Goal: Task Accomplishment & Management: Use online tool/utility

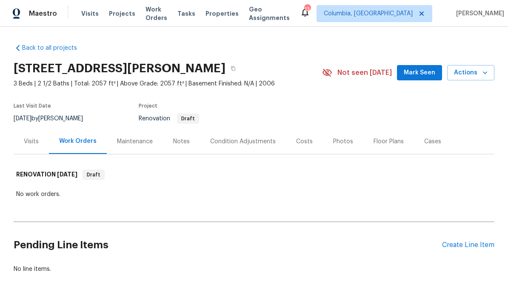
scroll to position [27, 0]
click at [28, 137] on div "Visits" at bounding box center [31, 141] width 15 height 9
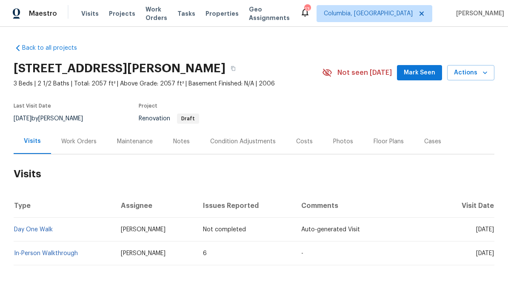
scroll to position [19, 0]
click at [79, 137] on div "Work Orders" at bounding box center [78, 141] width 35 height 9
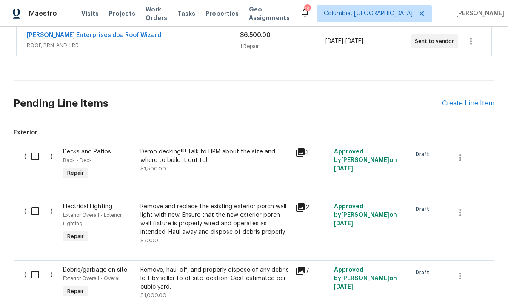
scroll to position [307, 0]
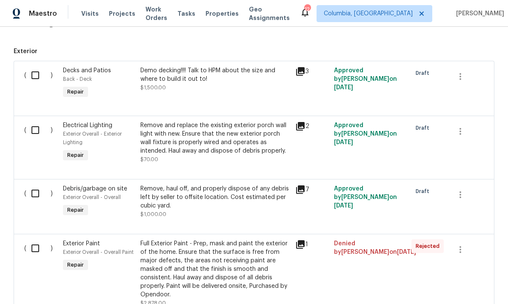
click at [36, 75] on input "checkbox" at bounding box center [38, 75] width 24 height 18
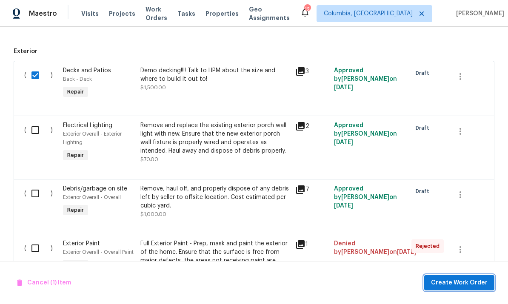
click at [452, 281] on span "Create Work Order" at bounding box center [459, 283] width 57 height 11
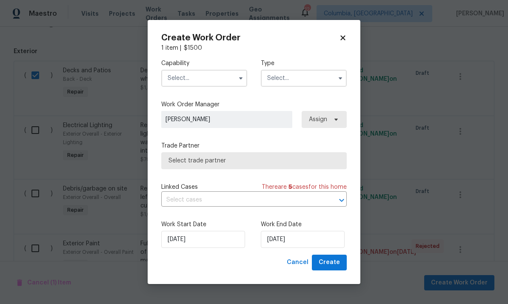
checkbox input "false"
click at [346, 38] on icon at bounding box center [343, 38] width 8 height 8
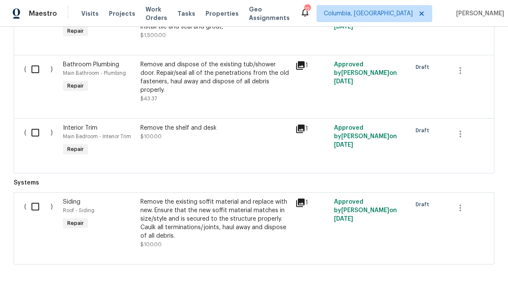
scroll to position [3692, 0]
click at [35, 216] on input "checkbox" at bounding box center [38, 207] width 24 height 18
checkbox input "true"
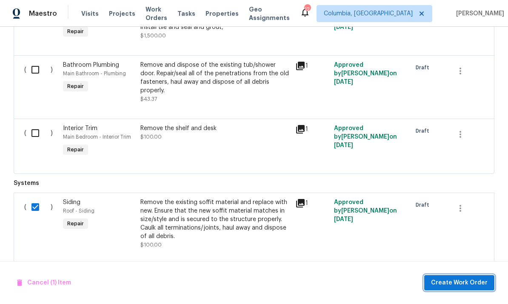
click at [437, 279] on span "Create Work Order" at bounding box center [459, 283] width 57 height 11
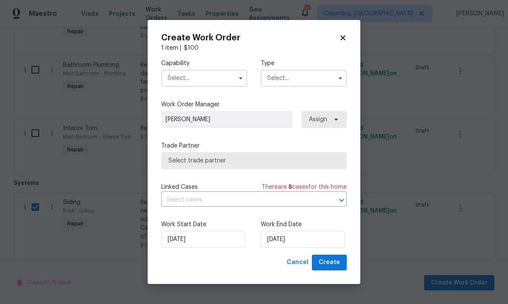
click at [177, 81] on input "text" at bounding box center [204, 78] width 86 height 17
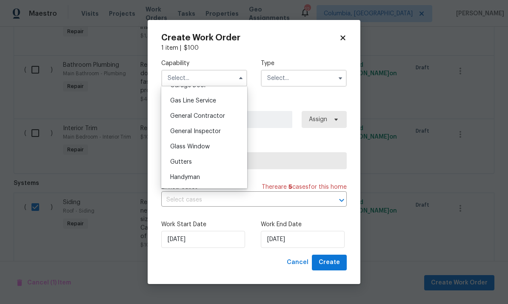
scroll to position [389, 0]
click at [195, 112] on span "General Contractor" at bounding box center [197, 114] width 55 height 6
type input "General Contractor"
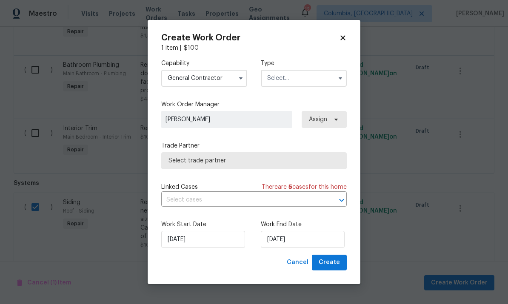
click at [287, 74] on input "text" at bounding box center [304, 78] width 86 height 17
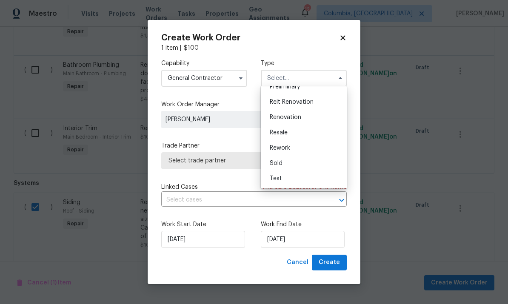
scroll to position [193, 0]
click at [277, 117] on span "Renovation" at bounding box center [285, 117] width 31 height 6
type input "Renovation"
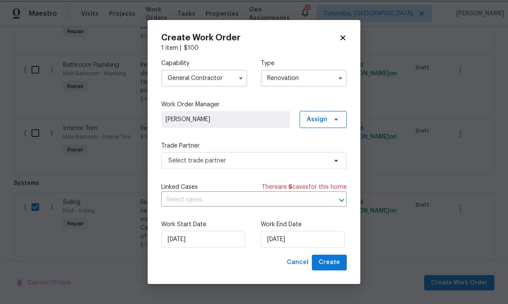
scroll to position [0, 0]
click at [175, 163] on span "Select trade partner" at bounding box center [247, 160] width 159 height 9
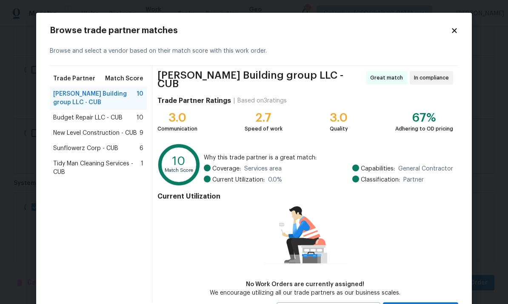
click at [455, 28] on icon at bounding box center [454, 31] width 8 height 8
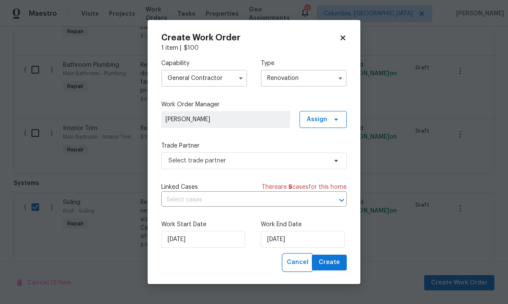
click at [299, 263] on span "Cancel" at bounding box center [298, 262] width 22 height 11
checkbox input "false"
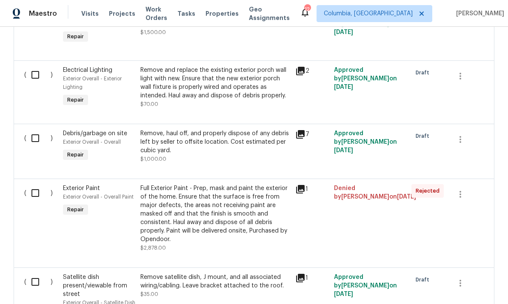
scroll to position [363, 0]
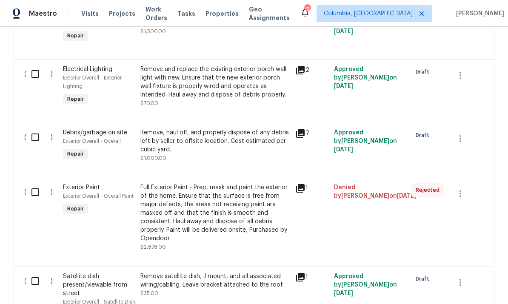
click at [174, 227] on div "Full Exterior Paint - Prep, mask and paint the exterior of the home. Ensure tha…" at bounding box center [215, 213] width 150 height 60
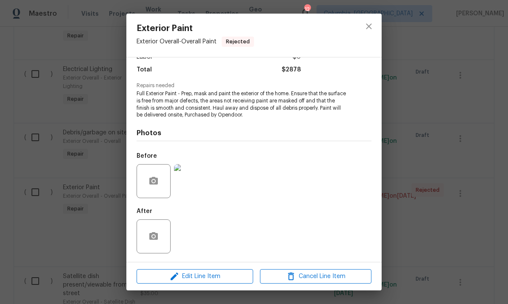
scroll to position [67, 0]
click at [369, 24] on icon "close" at bounding box center [368, 26] width 10 height 10
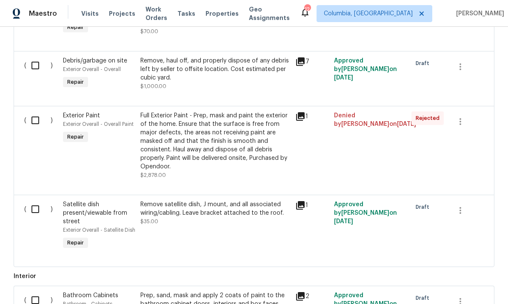
scroll to position [436, 0]
click at [164, 156] on div "Full Exterior Paint - Prep, mask and paint the exterior of the home. Ensure tha…" at bounding box center [215, 141] width 150 height 60
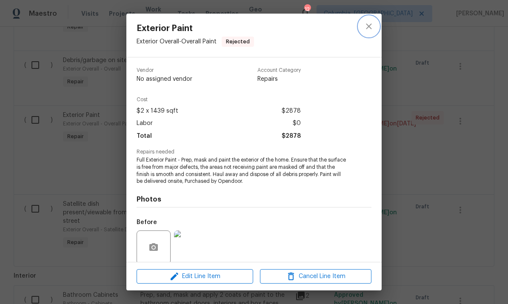
click at [370, 26] on icon "close" at bounding box center [368, 26] width 10 height 10
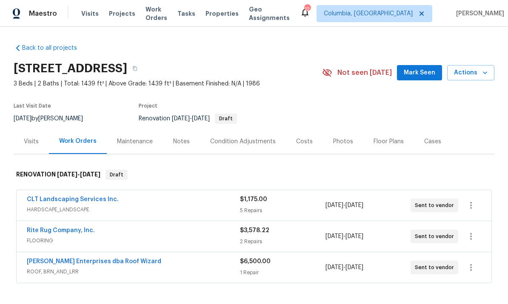
scroll to position [0, 0]
